Goal: Book appointment/travel/reservation

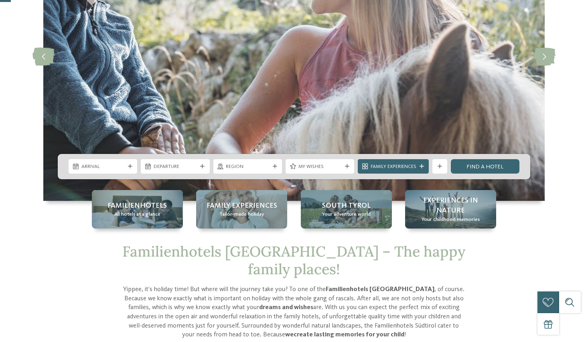
scroll to position [162, 0]
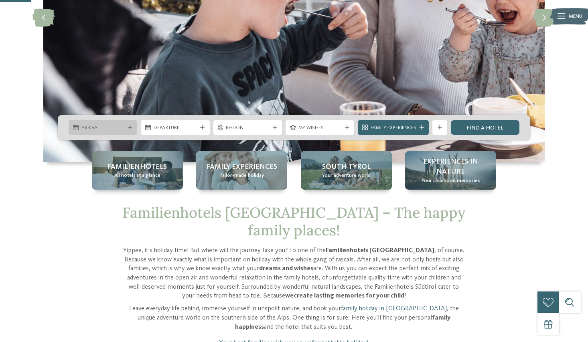
click at [130, 126] on icon at bounding box center [130, 128] width 4 height 4
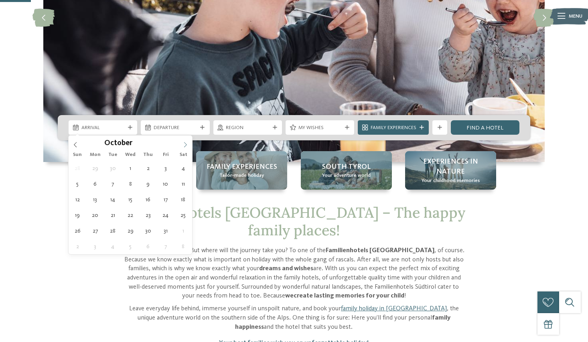
click at [187, 145] on icon at bounding box center [185, 145] width 6 height 6
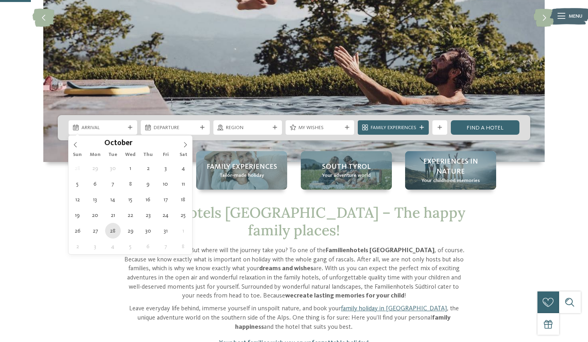
type div "28.10.2025"
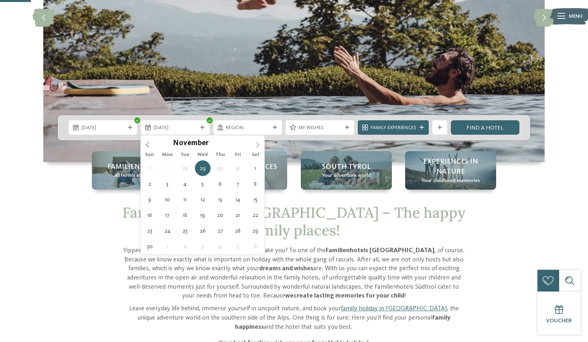
click at [260, 145] on span at bounding box center [258, 143] width 14 height 14
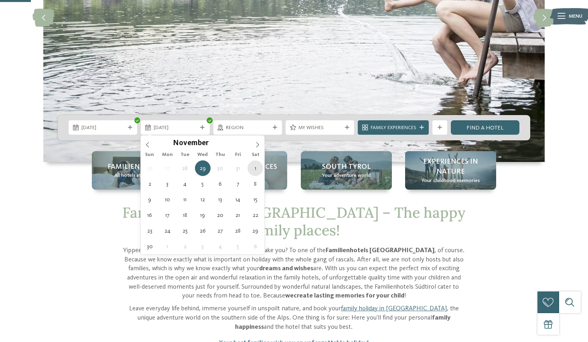
type div "01.11.2025"
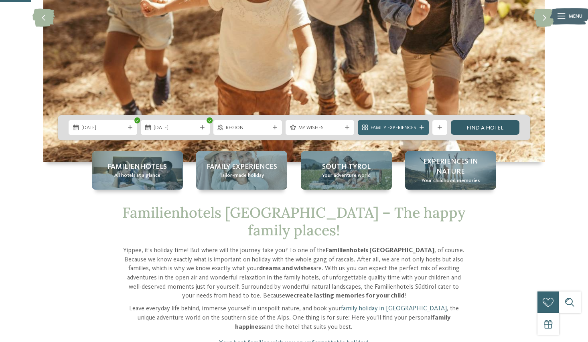
click at [475, 124] on link "Find a hotel" at bounding box center [485, 127] width 69 height 14
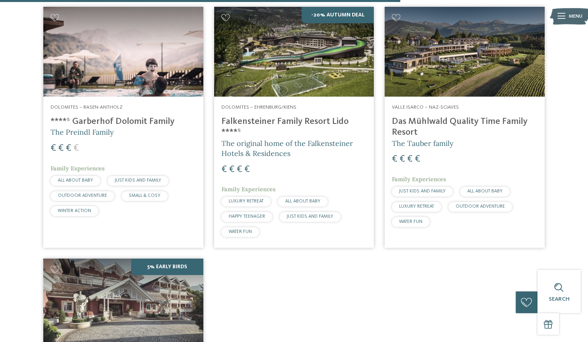
scroll to position [1193, 0]
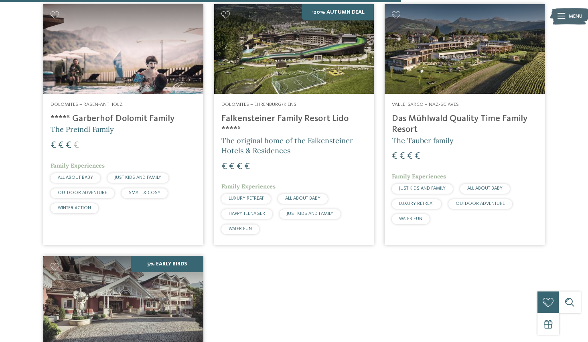
click at [63, 206] on span "WINTER ACTION" at bounding box center [74, 208] width 33 height 5
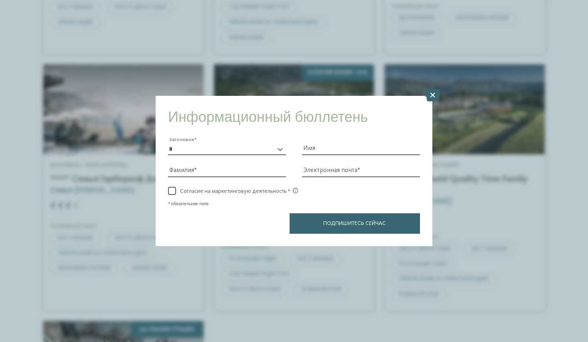
scroll to position [1239, 0]
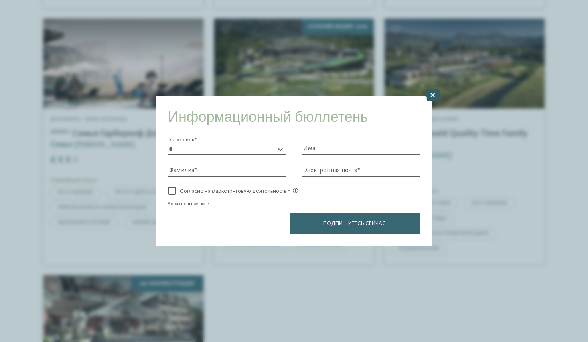
click at [430, 96] on icon at bounding box center [433, 95] width 16 height 13
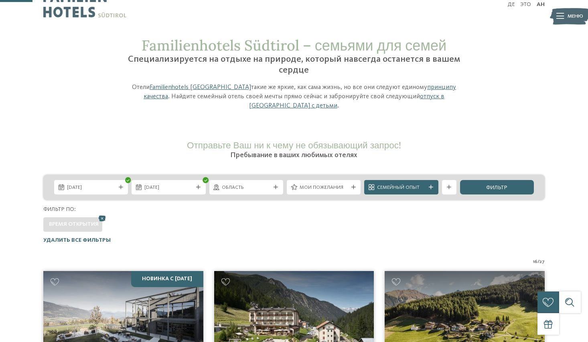
scroll to position [0, 0]
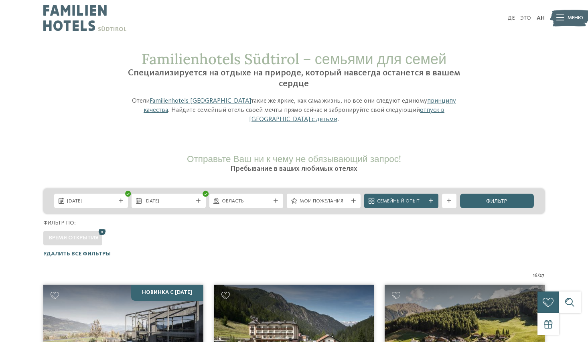
click at [101, 233] on icon at bounding box center [102, 232] width 11 height 10
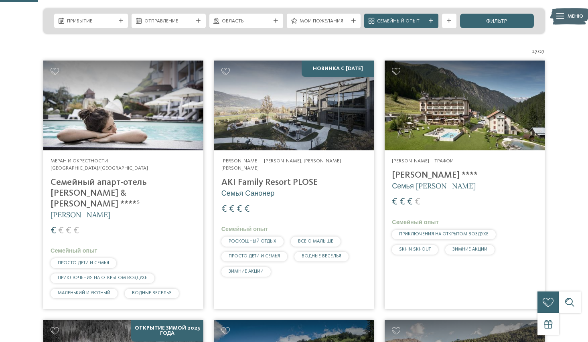
scroll to position [184, 0]
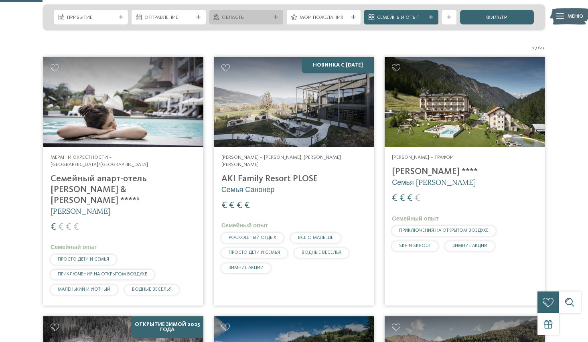
drag, startPoint x: 289, startPoint y: 17, endPoint x: 272, endPoint y: 18, distance: 16.9
click at [281, 17] on div "Прибытие Отправление" at bounding box center [293, 17] width 501 height 25
click at [274, 17] on icon at bounding box center [276, 17] width 4 height 4
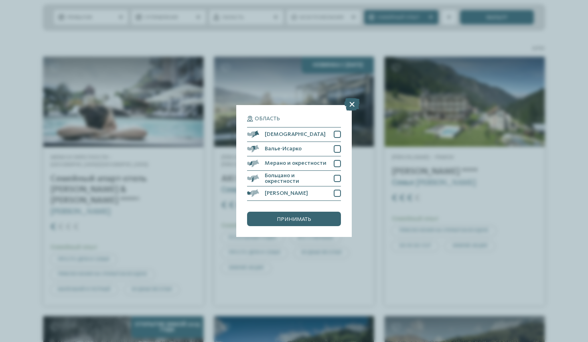
click at [273, 17] on div "Область Доломиты" at bounding box center [294, 171] width 588 height 342
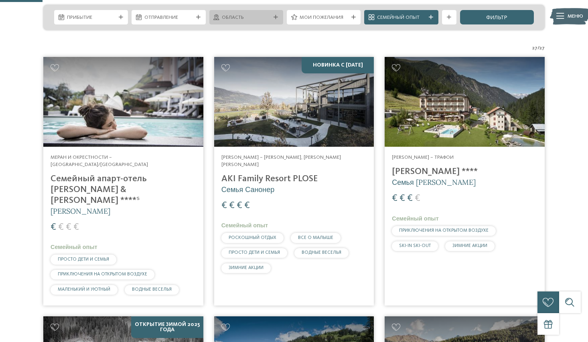
click at [278, 17] on div at bounding box center [275, 17] width 7 height 4
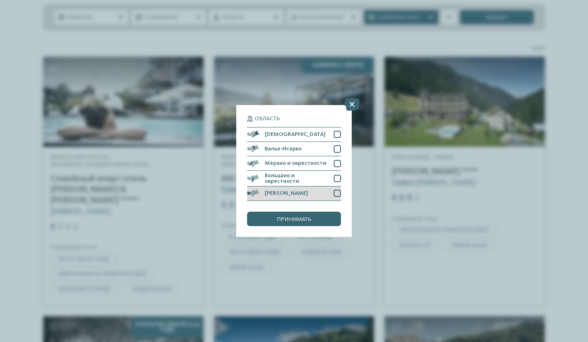
click at [338, 191] on div at bounding box center [337, 193] width 7 height 7
click at [294, 217] on font "принимать" at bounding box center [294, 220] width 34 height 6
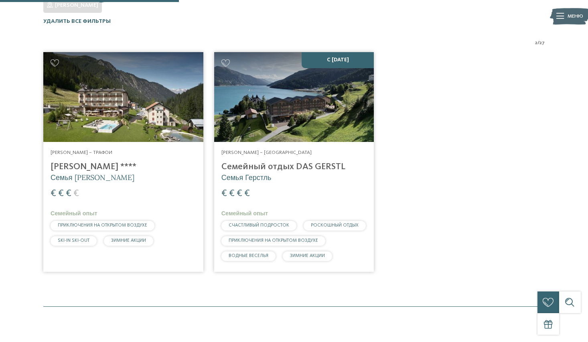
scroll to position [235, 0]
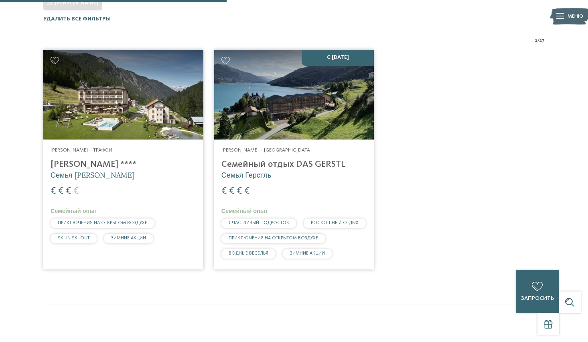
click at [302, 124] on img at bounding box center [294, 95] width 160 height 90
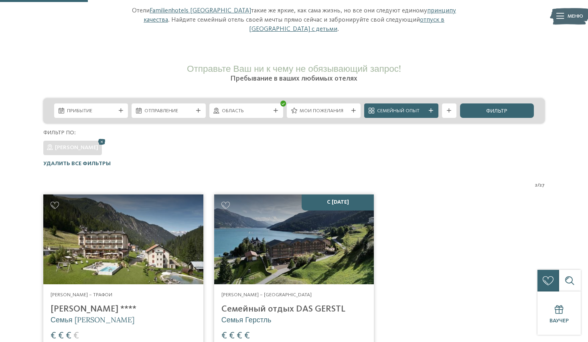
scroll to position [89, 0]
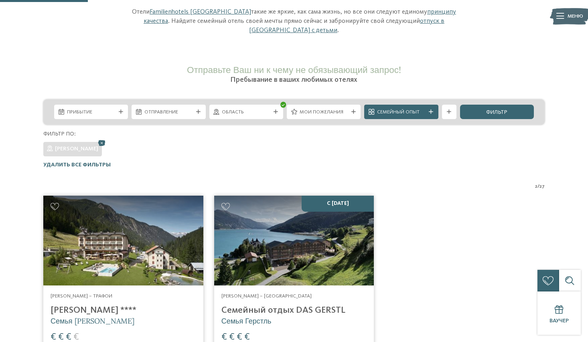
click at [275, 107] on div "Область" at bounding box center [246, 112] width 74 height 14
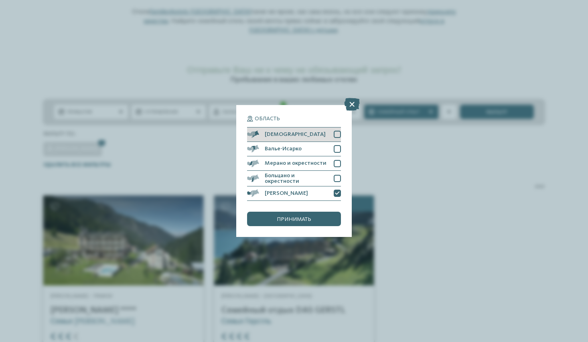
click at [300, 140] on div "Доломиты" at bounding box center [294, 135] width 94 height 14
click at [300, 221] on font "принимать" at bounding box center [294, 220] width 34 height 6
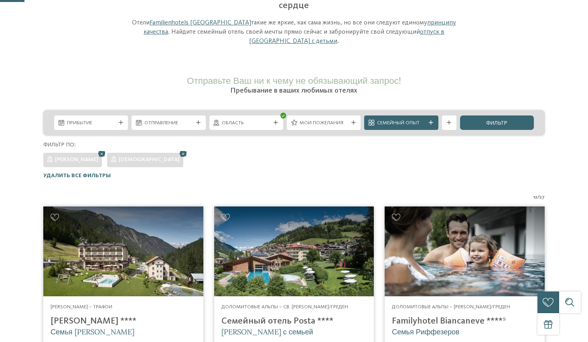
scroll to position [0, 0]
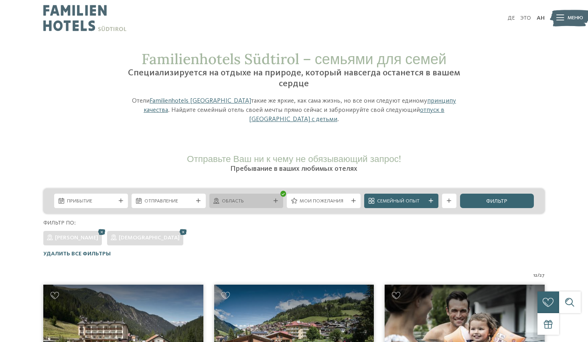
click at [277, 203] on div "Область" at bounding box center [246, 201] width 74 height 14
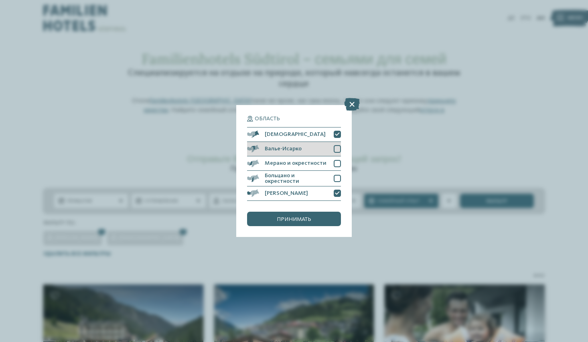
click at [335, 148] on div at bounding box center [337, 148] width 7 height 7
click at [306, 220] on font "принимать" at bounding box center [294, 220] width 34 height 6
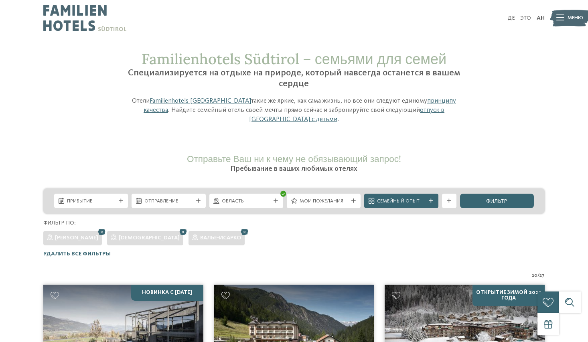
click at [277, 201] on icon at bounding box center [276, 201] width 4 height 4
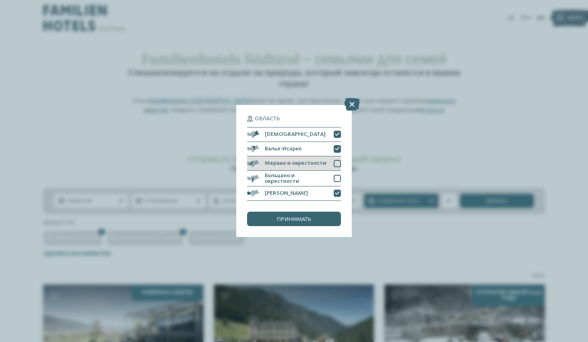
click at [335, 165] on div at bounding box center [337, 163] width 7 height 7
drag, startPoint x: 338, startPoint y: 150, endPoint x: 337, endPoint y: 146, distance: 4.4
click at [338, 150] on icon at bounding box center [337, 149] width 5 height 4
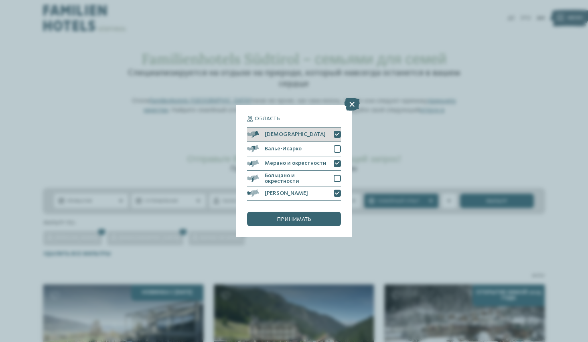
click at [338, 135] on icon at bounding box center [337, 134] width 5 height 4
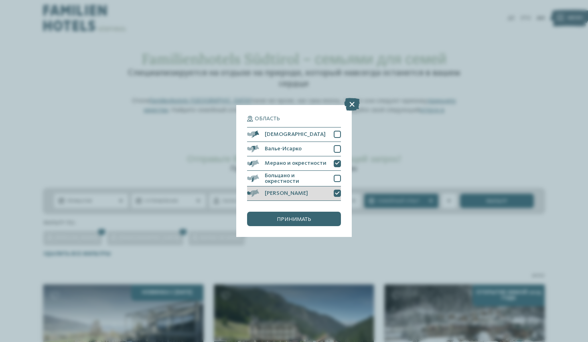
click at [338, 194] on icon at bounding box center [337, 193] width 5 height 4
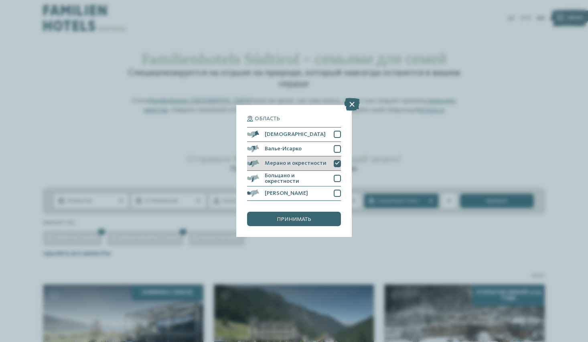
click at [339, 164] on icon at bounding box center [337, 163] width 5 height 4
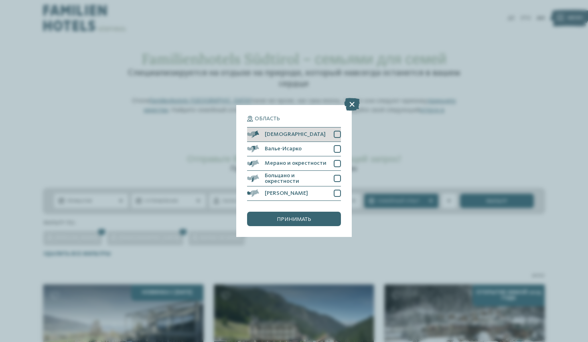
click at [339, 137] on div at bounding box center [337, 134] width 7 height 7
click at [319, 213] on div "принимать" at bounding box center [294, 219] width 94 height 14
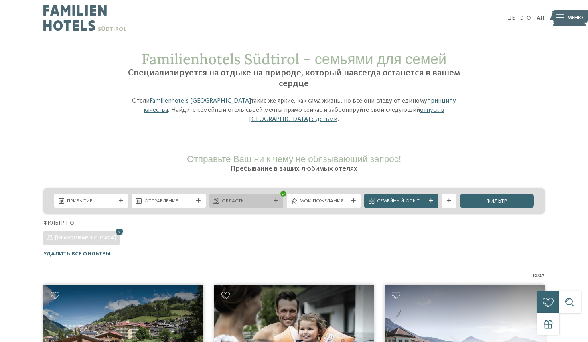
click at [277, 199] on div "Область" at bounding box center [246, 201] width 74 height 14
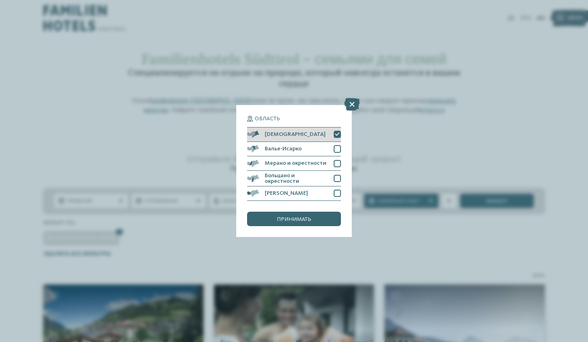
click at [340, 136] on div at bounding box center [337, 134] width 7 height 7
click at [339, 148] on div at bounding box center [337, 148] width 7 height 7
click at [309, 221] on font "принимать" at bounding box center [294, 220] width 34 height 6
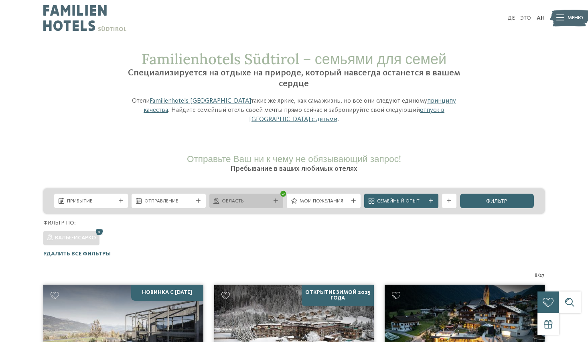
scroll to position [2, 0]
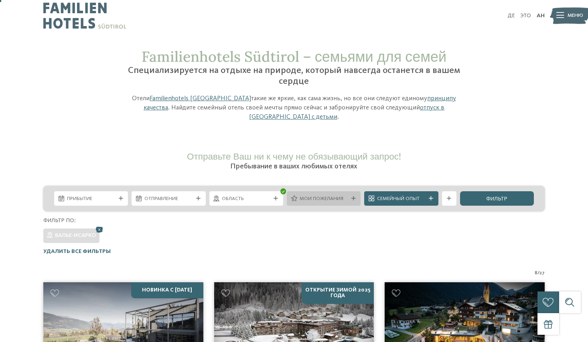
click at [355, 198] on icon at bounding box center [353, 199] width 4 height 4
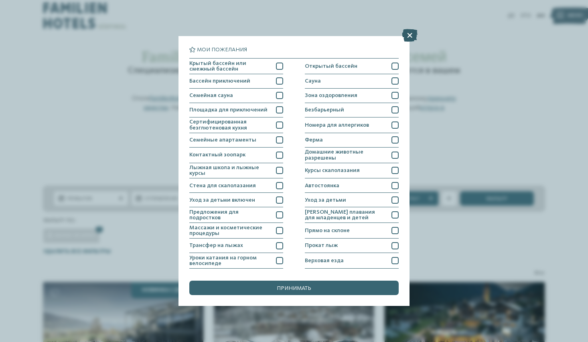
click at [409, 41] on icon at bounding box center [410, 35] width 16 height 13
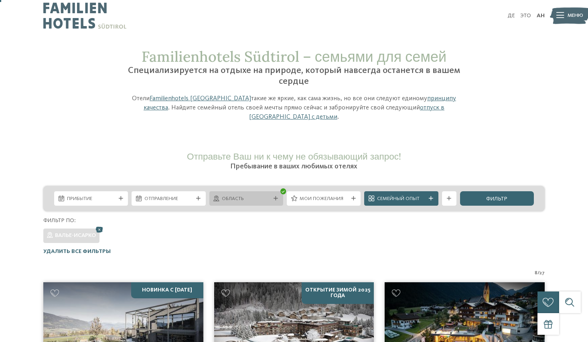
click at [276, 200] on icon at bounding box center [276, 199] width 4 height 4
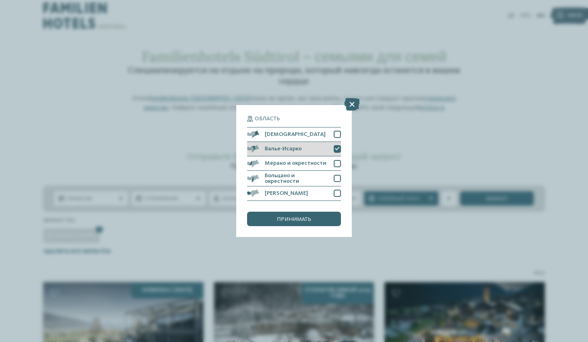
click at [334, 146] on div at bounding box center [337, 148] width 7 height 7
click at [337, 166] on div at bounding box center [337, 163] width 7 height 7
click at [319, 215] on div "принимать" at bounding box center [294, 219] width 94 height 14
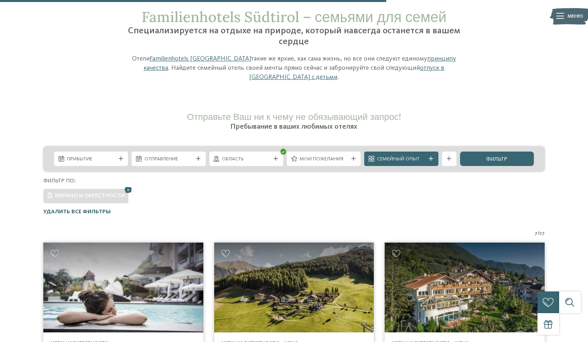
scroll to position [0, 0]
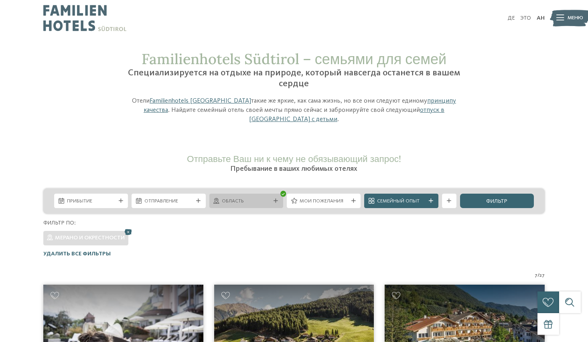
click at [278, 200] on div at bounding box center [275, 201] width 7 height 4
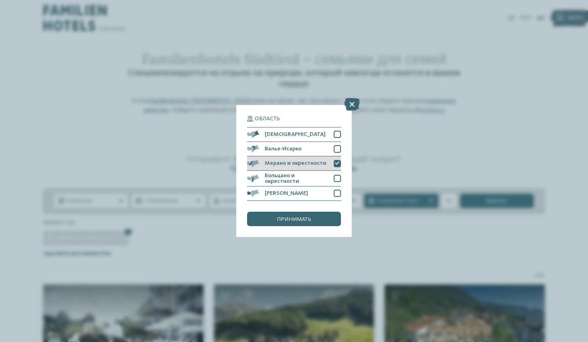
click at [337, 165] on icon at bounding box center [337, 163] width 5 height 4
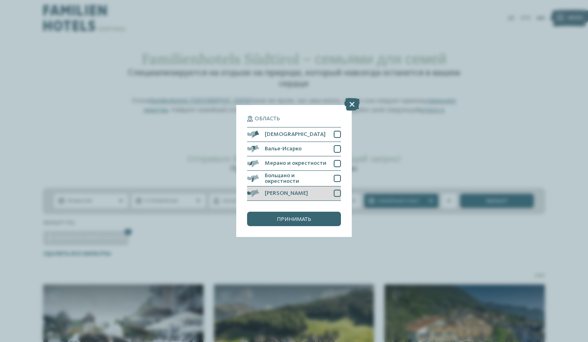
click at [338, 186] on div "Валь Веноста" at bounding box center [294, 193] width 94 height 14
click at [339, 178] on div at bounding box center [337, 178] width 7 height 7
click at [336, 191] on icon at bounding box center [337, 193] width 5 height 4
click at [325, 218] on div "принимать" at bounding box center [294, 219] width 94 height 14
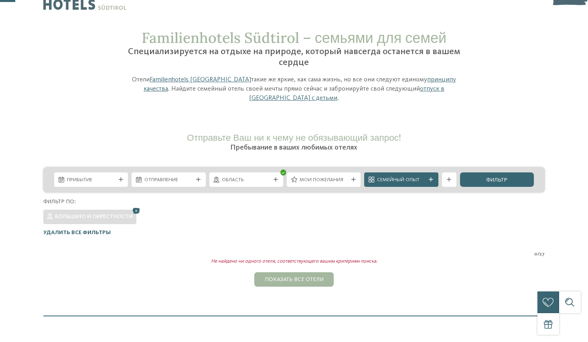
scroll to position [7, 0]
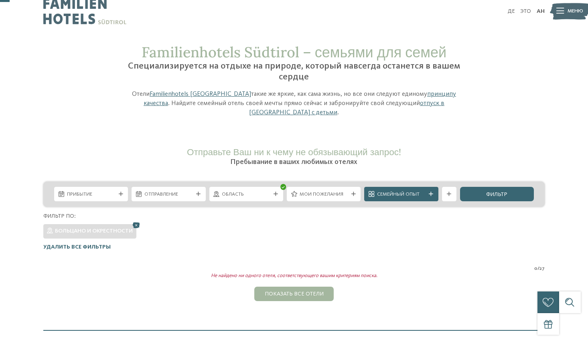
click at [277, 195] on icon at bounding box center [276, 194] width 4 height 4
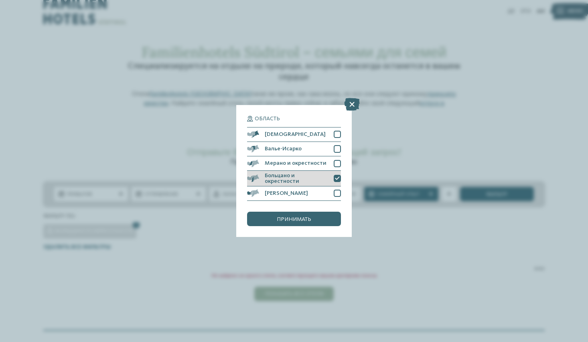
click at [337, 178] on icon at bounding box center [337, 178] width 5 height 4
click at [336, 178] on div at bounding box center [337, 178] width 7 height 7
click at [314, 217] on div "принимать" at bounding box center [294, 219] width 94 height 14
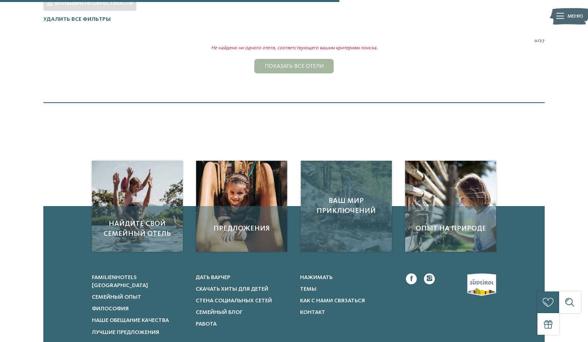
scroll to position [235, 0]
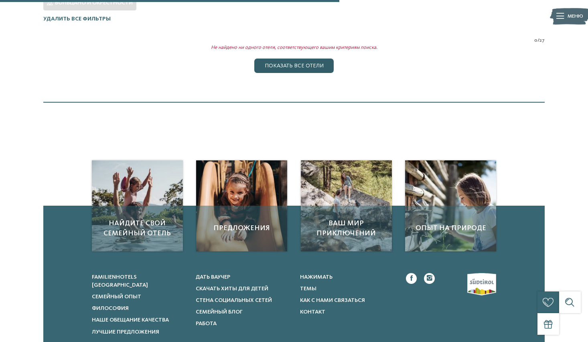
click at [323, 65] on div "Показать все отели" at bounding box center [293, 66] width 79 height 14
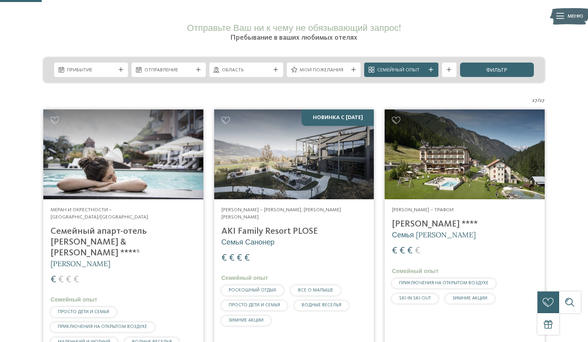
scroll to position [101, 0]
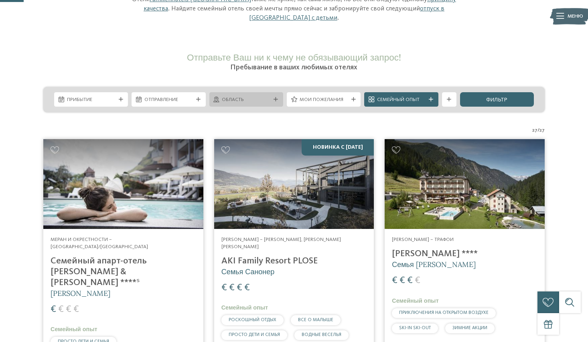
click at [280, 101] on div "Область" at bounding box center [246, 99] width 74 height 14
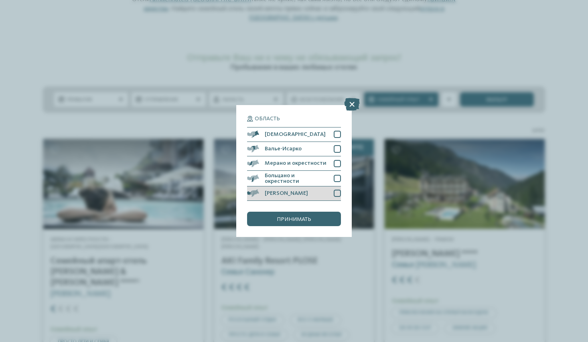
click at [338, 194] on div at bounding box center [337, 193] width 7 height 7
click at [324, 215] on div "принимать" at bounding box center [294, 219] width 94 height 14
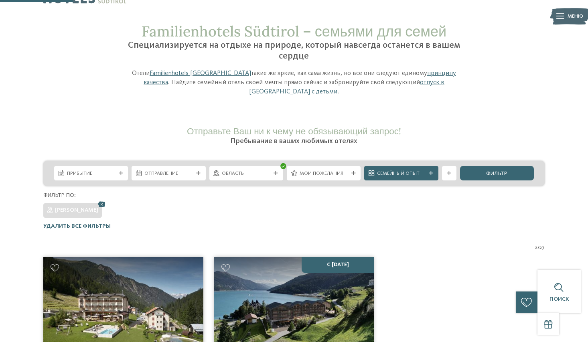
scroll to position [0, 0]
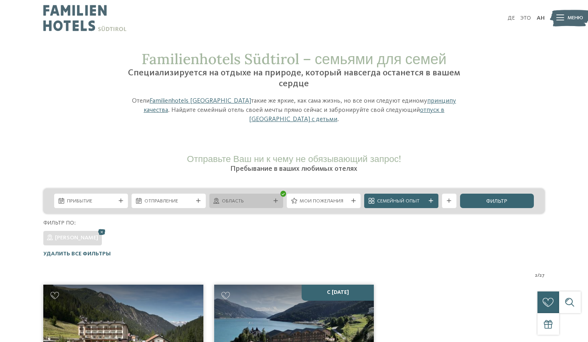
click at [272, 204] on div "Область" at bounding box center [246, 201] width 74 height 14
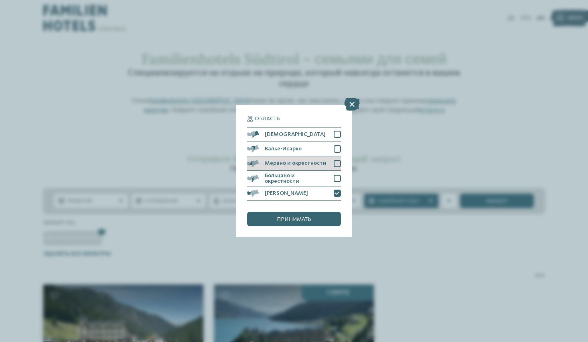
click at [334, 161] on div at bounding box center [337, 163] width 7 height 7
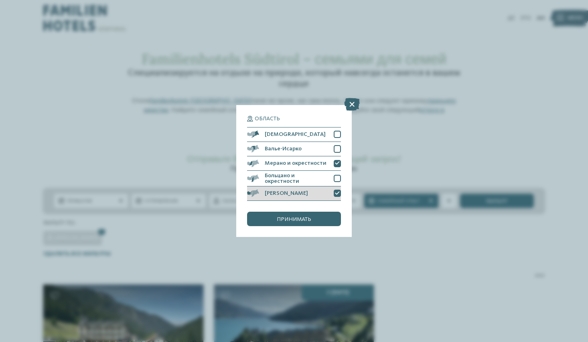
click at [337, 190] on div at bounding box center [337, 193] width 7 height 7
click at [324, 222] on div "принимать" at bounding box center [294, 219] width 94 height 14
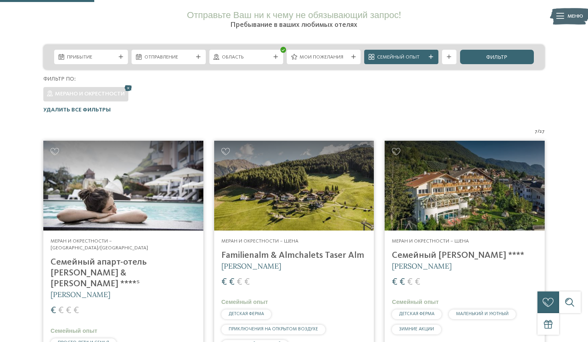
scroll to position [88, 0]
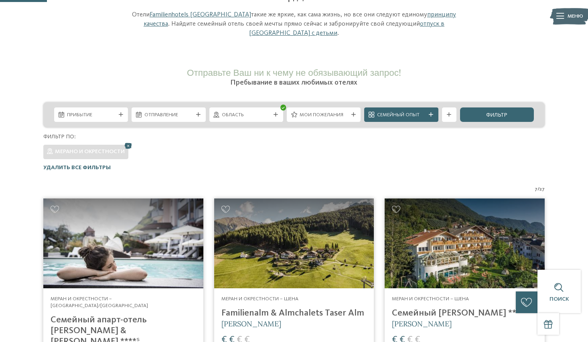
click at [274, 109] on div "Область" at bounding box center [246, 114] width 74 height 14
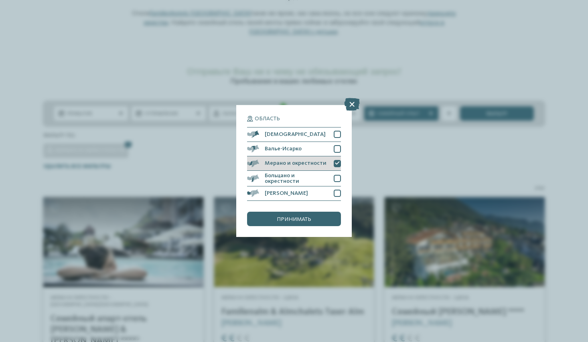
click at [337, 162] on icon at bounding box center [337, 163] width 5 height 4
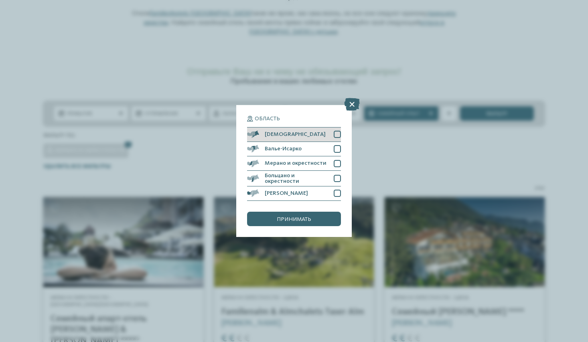
click at [339, 137] on div at bounding box center [337, 134] width 7 height 7
click at [315, 217] on div "принимать" at bounding box center [294, 219] width 94 height 14
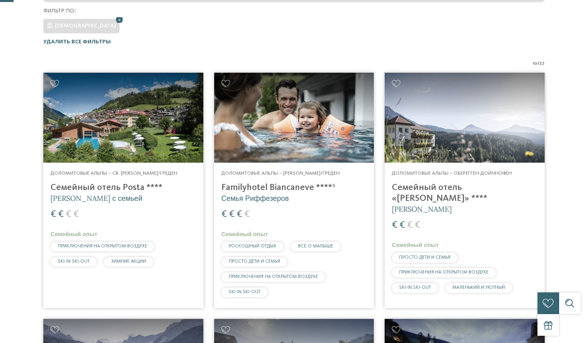
scroll to position [0, 0]
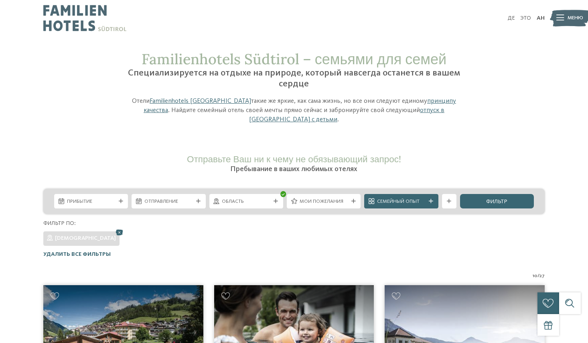
click at [276, 204] on div "Область" at bounding box center [246, 201] width 74 height 14
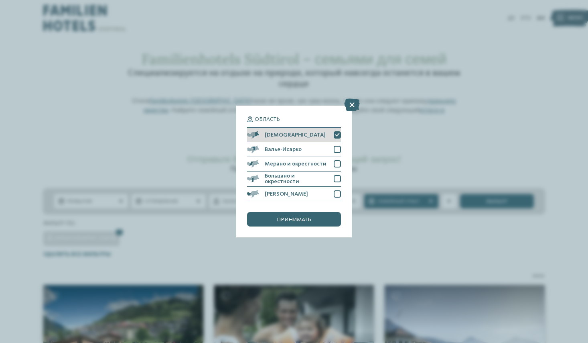
click at [339, 136] on icon at bounding box center [337, 135] width 5 height 4
click at [317, 223] on div "принимать" at bounding box center [294, 219] width 94 height 14
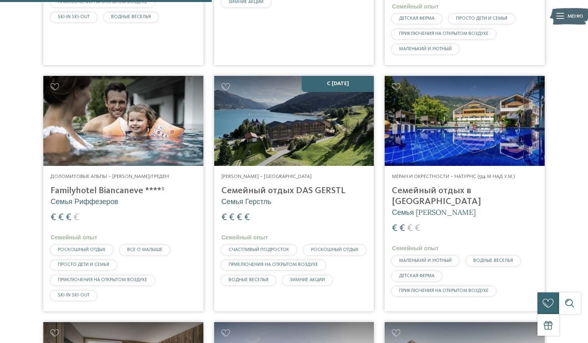
scroll to position [950, 0]
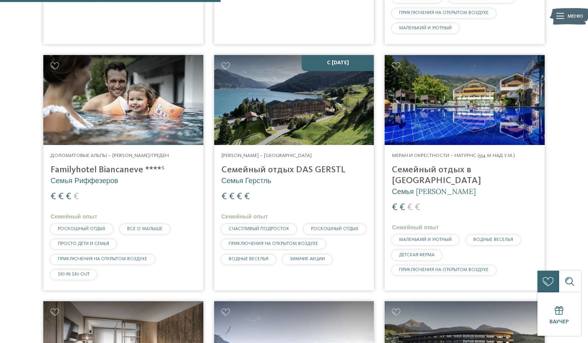
click at [319, 86] on img at bounding box center [294, 100] width 160 height 90
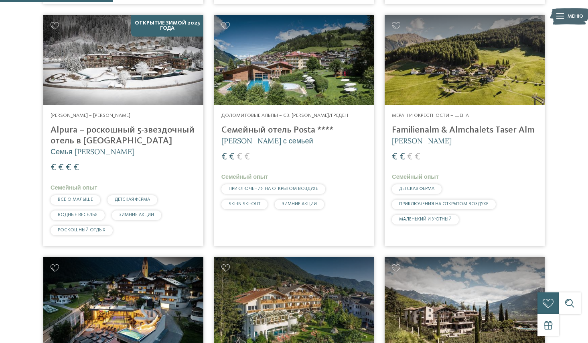
scroll to position [484, 0]
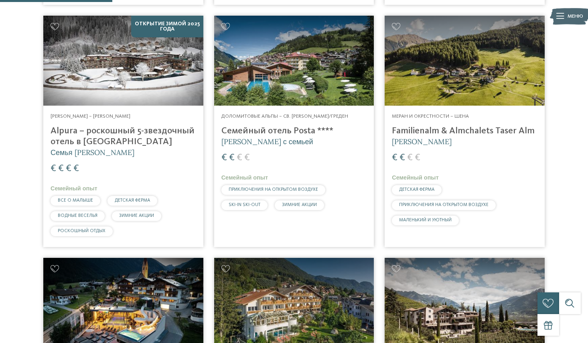
click at [189, 45] on img at bounding box center [123, 61] width 160 height 90
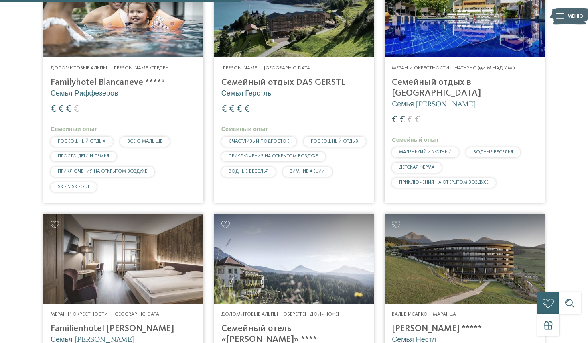
scroll to position [1037, 0]
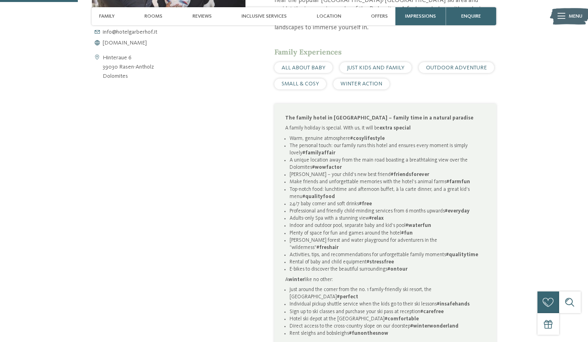
scroll to position [380, 0]
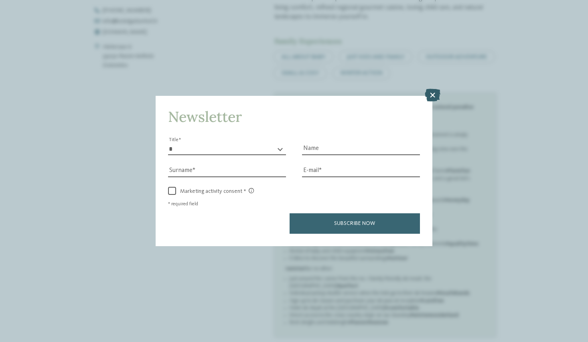
click at [436, 93] on icon at bounding box center [433, 95] width 16 height 13
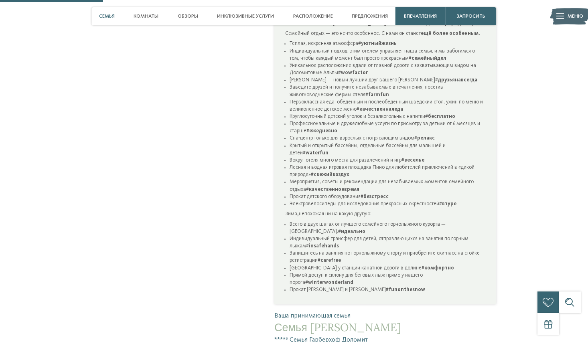
scroll to position [497, 0]
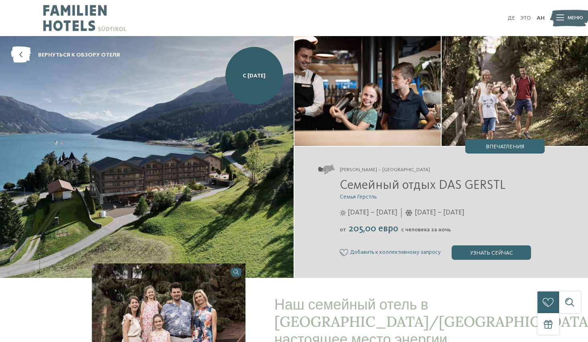
click at [204, 136] on img at bounding box center [147, 157] width 294 height 242
click at [181, 147] on img at bounding box center [147, 157] width 294 height 242
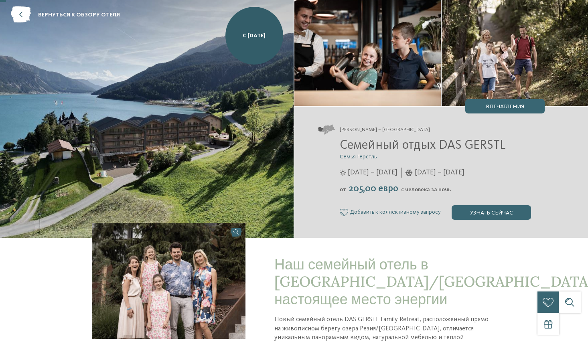
scroll to position [24, 0]
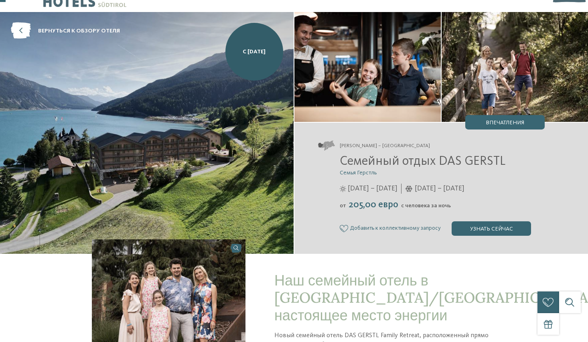
click at [168, 111] on img at bounding box center [147, 133] width 294 height 242
click at [166, 123] on img at bounding box center [147, 133] width 294 height 242
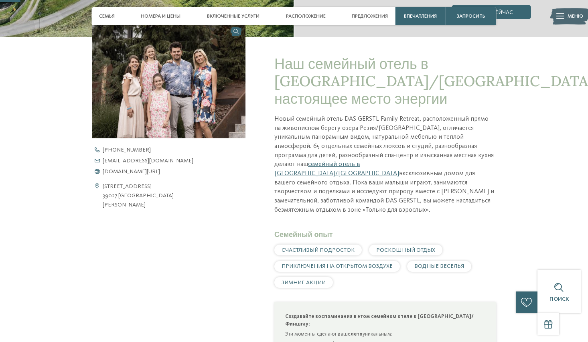
scroll to position [0, 0]
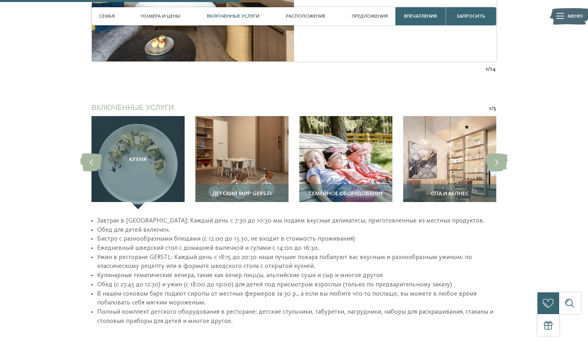
scroll to position [1017, 0]
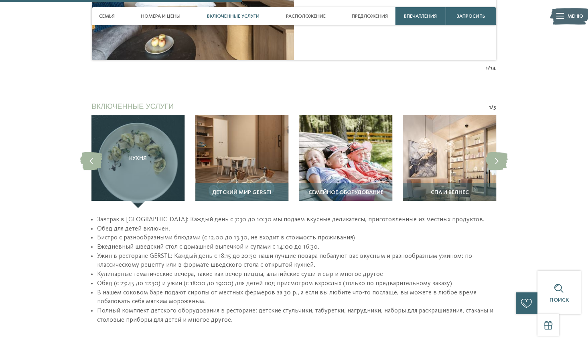
click at [221, 115] on img at bounding box center [241, 161] width 93 height 93
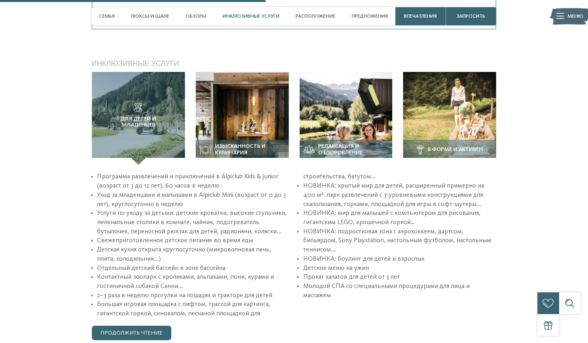
scroll to position [1097, 0]
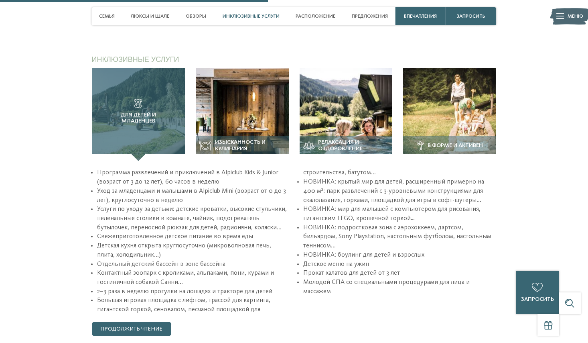
click at [134, 103] on icon at bounding box center [138, 103] width 9 height 9
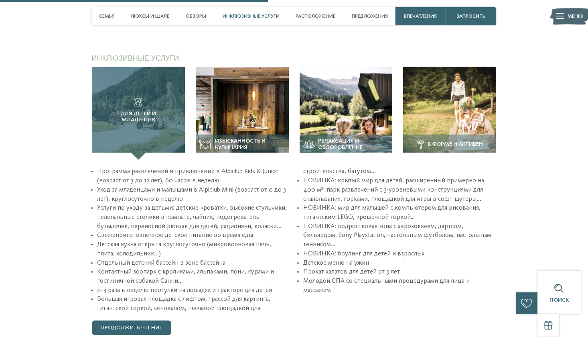
drag, startPoint x: 133, startPoint y: 104, endPoint x: 126, endPoint y: 110, distance: 9.1
click at [122, 103] on h3 "Для детей и младенцев" at bounding box center [138, 110] width 64 height 25
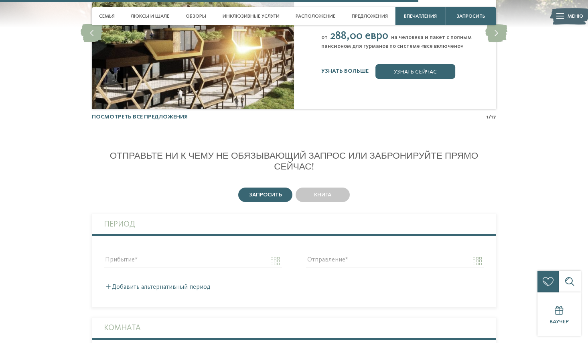
scroll to position [1717, 0]
